Goal: Task Accomplishment & Management: Use online tool/utility

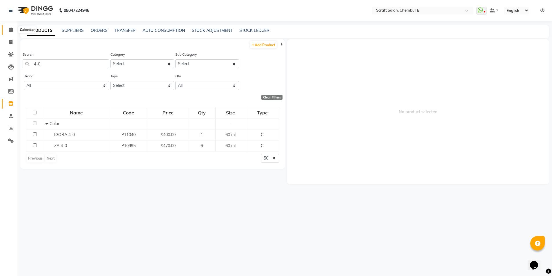
type input "4-0"
click at [11, 28] on icon at bounding box center [11, 30] width 4 height 4
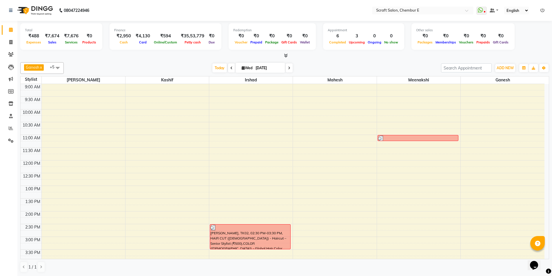
scroll to position [156, 0]
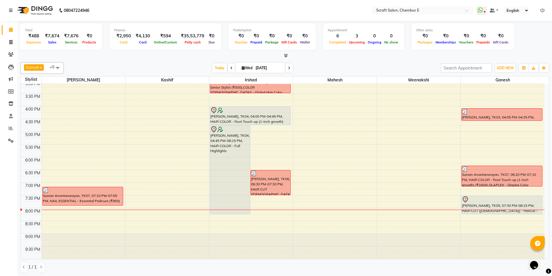
click at [486, 199] on div at bounding box center [502, 199] width 80 height 7
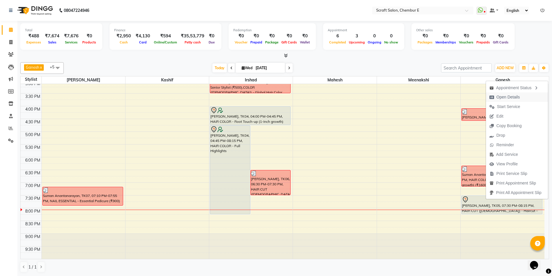
click at [507, 96] on span "Open Details" at bounding box center [508, 97] width 23 height 6
select select "7"
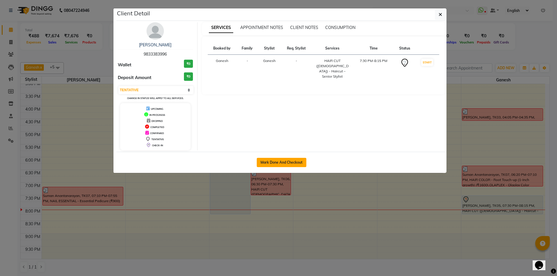
click at [284, 162] on button "Mark Done And Checkout" at bounding box center [282, 162] width 50 height 9
select select "service"
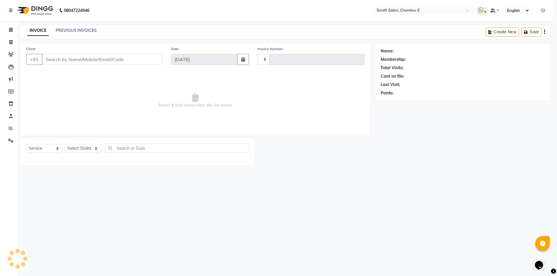
type input "1368"
select select "3"
select select "3922"
type input "9833383996"
select select "81195"
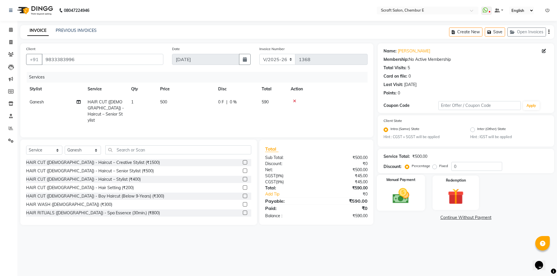
click at [417, 189] on div "Manual Payment" at bounding box center [400, 193] width 48 height 36
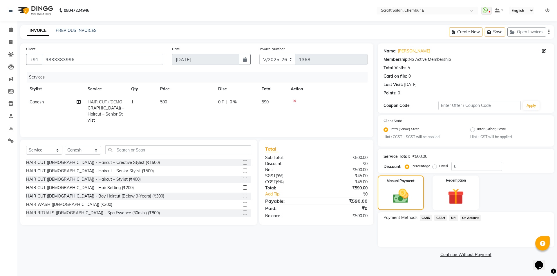
click at [429, 218] on span "CARD" at bounding box center [426, 218] width 12 height 7
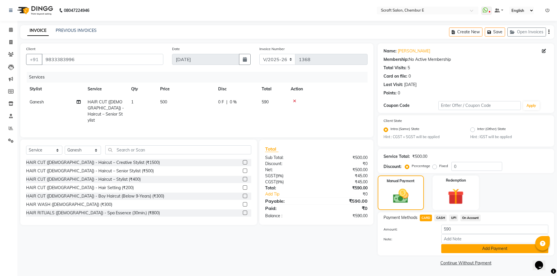
click at [464, 248] on button "Add Payment" at bounding box center [494, 248] width 107 height 9
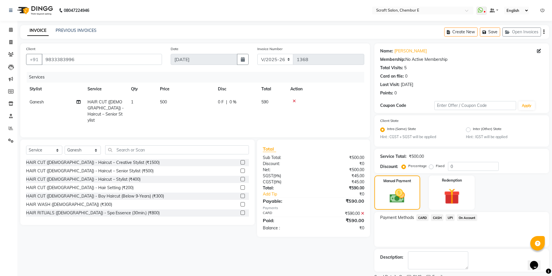
scroll to position [24, 0]
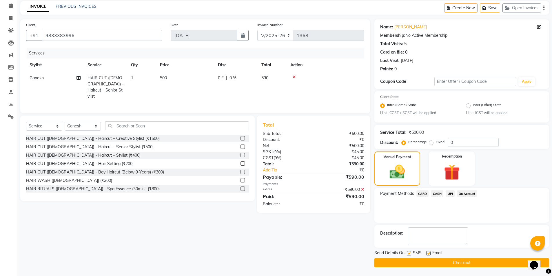
click at [428, 255] on label at bounding box center [429, 253] width 4 height 4
click at [428, 255] on input "checkbox" at bounding box center [429, 254] width 4 height 4
checkbox input "false"
click at [456, 264] on button "Checkout" at bounding box center [462, 263] width 175 height 9
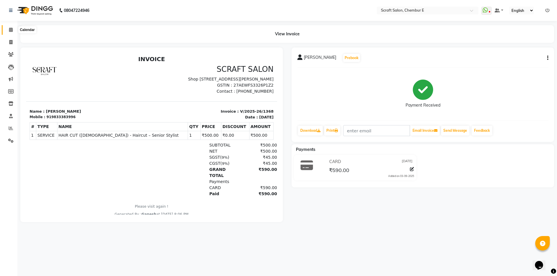
click at [9, 30] on icon at bounding box center [11, 30] width 4 height 4
